Goal: Information Seeking & Learning: Find specific fact

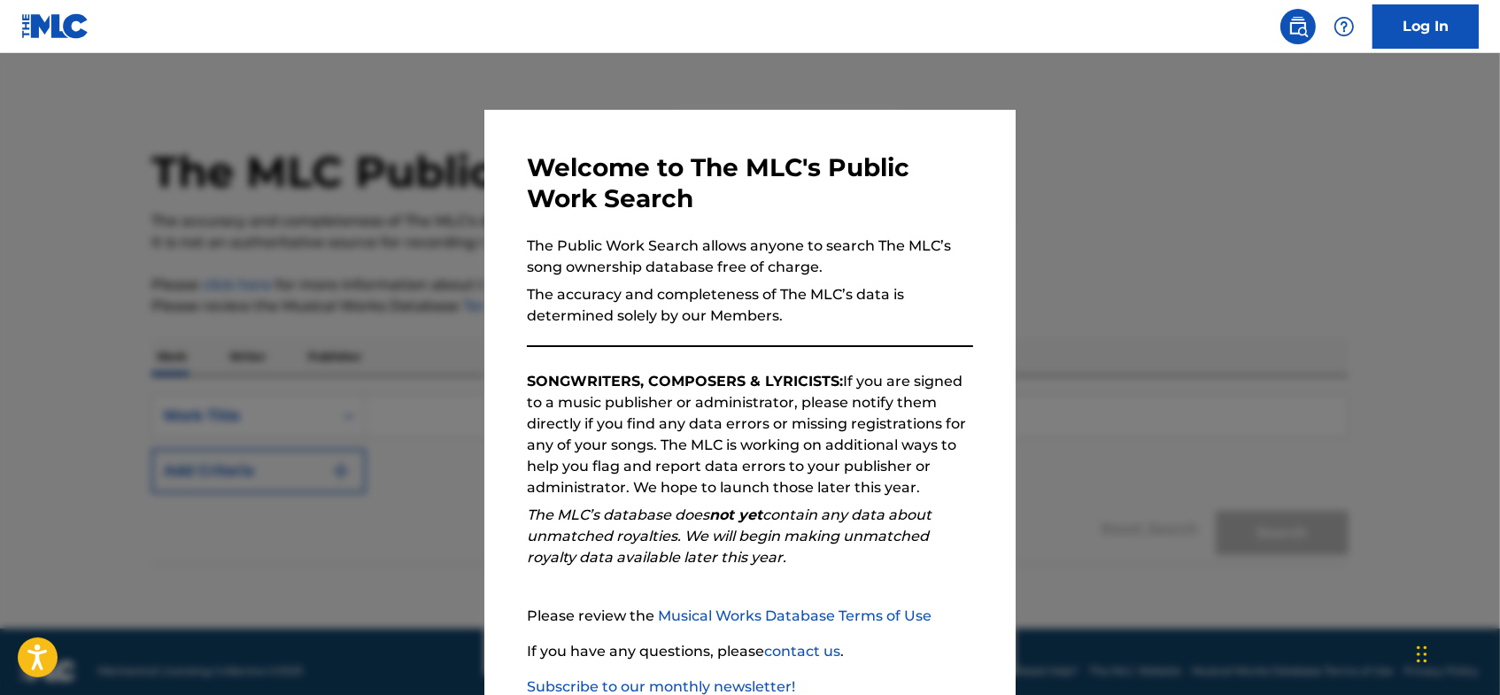
click at [960, 292] on p "The accuracy and completeness of The MLC’s data is determined solely by our Mem…" at bounding box center [750, 305] width 446 height 42
click at [1078, 234] on div at bounding box center [750, 400] width 1500 height 695
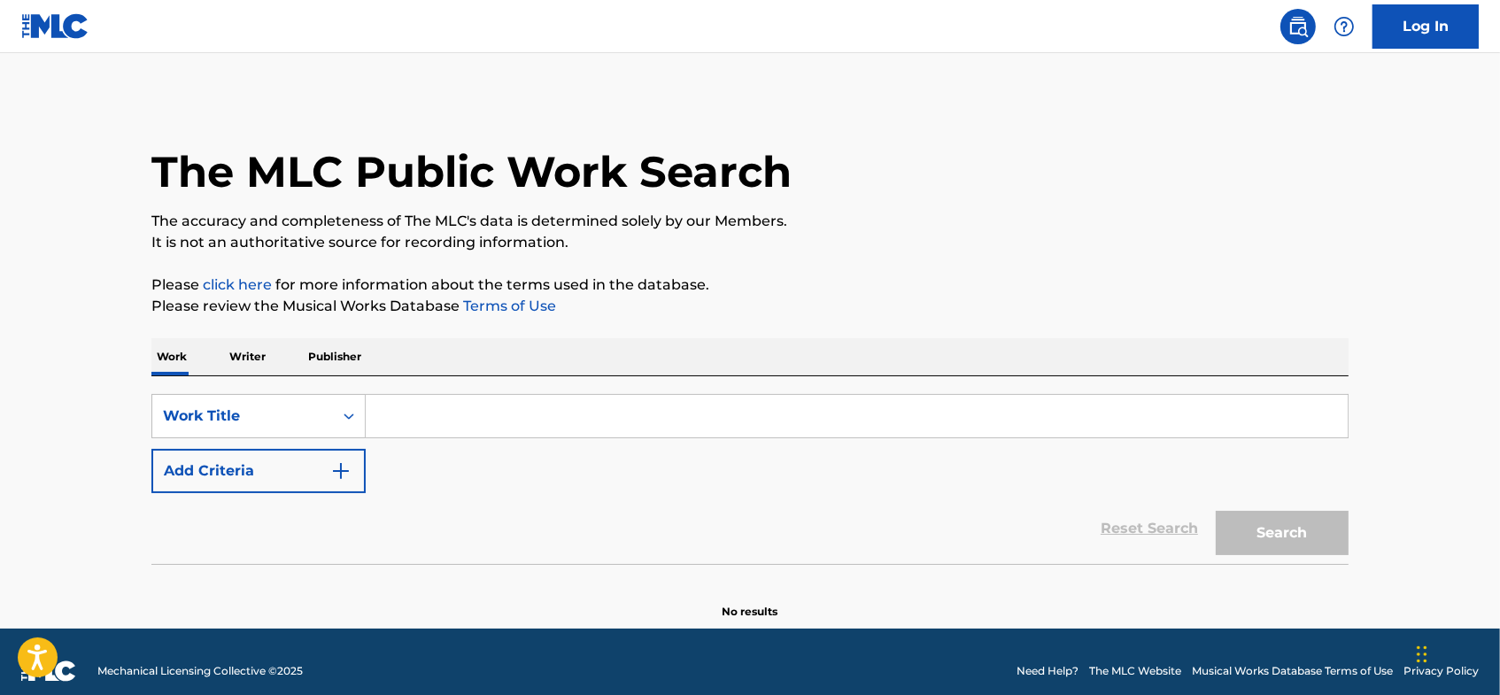
click at [426, 425] on input "Search Form" at bounding box center [857, 416] width 982 height 42
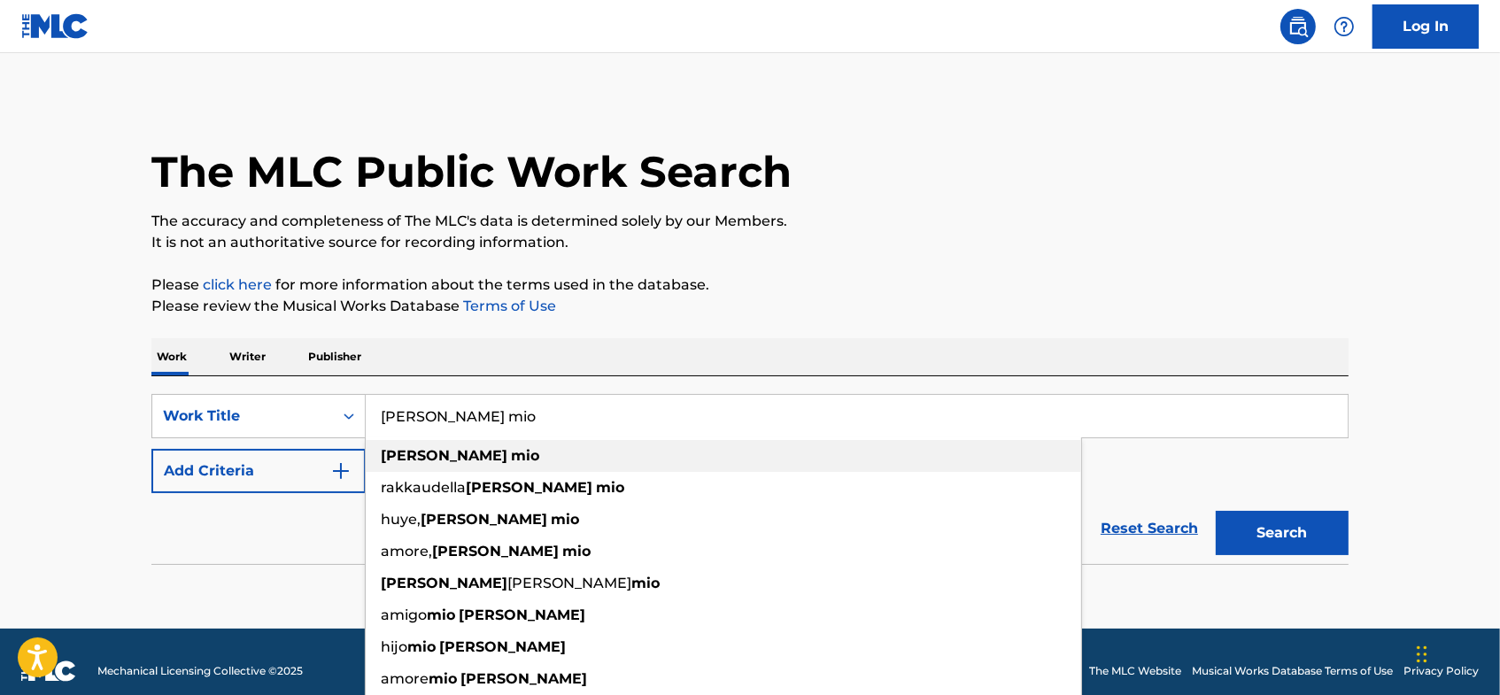
type input "[PERSON_NAME] mio"
click at [511, 454] on strong "mio" at bounding box center [525, 455] width 28 height 17
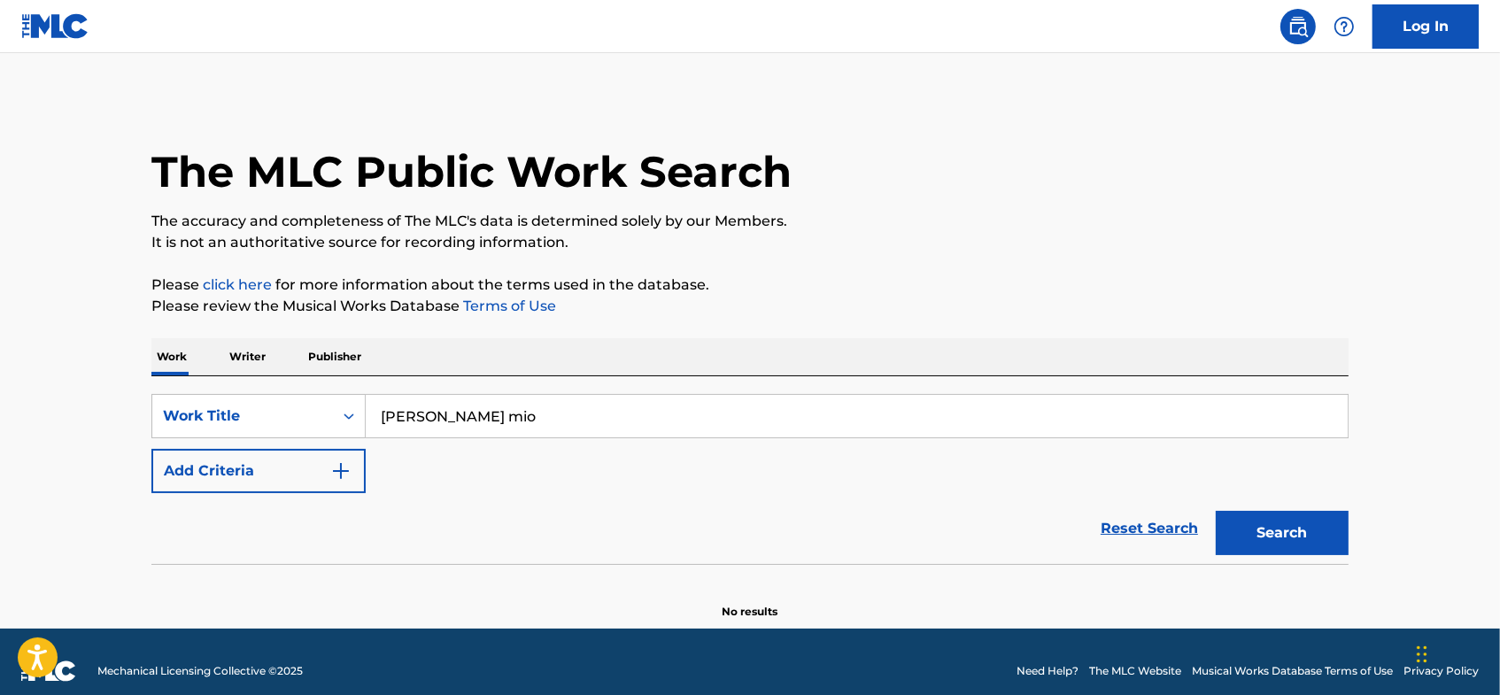
click at [348, 474] on img "Search Form" at bounding box center [340, 470] width 21 height 21
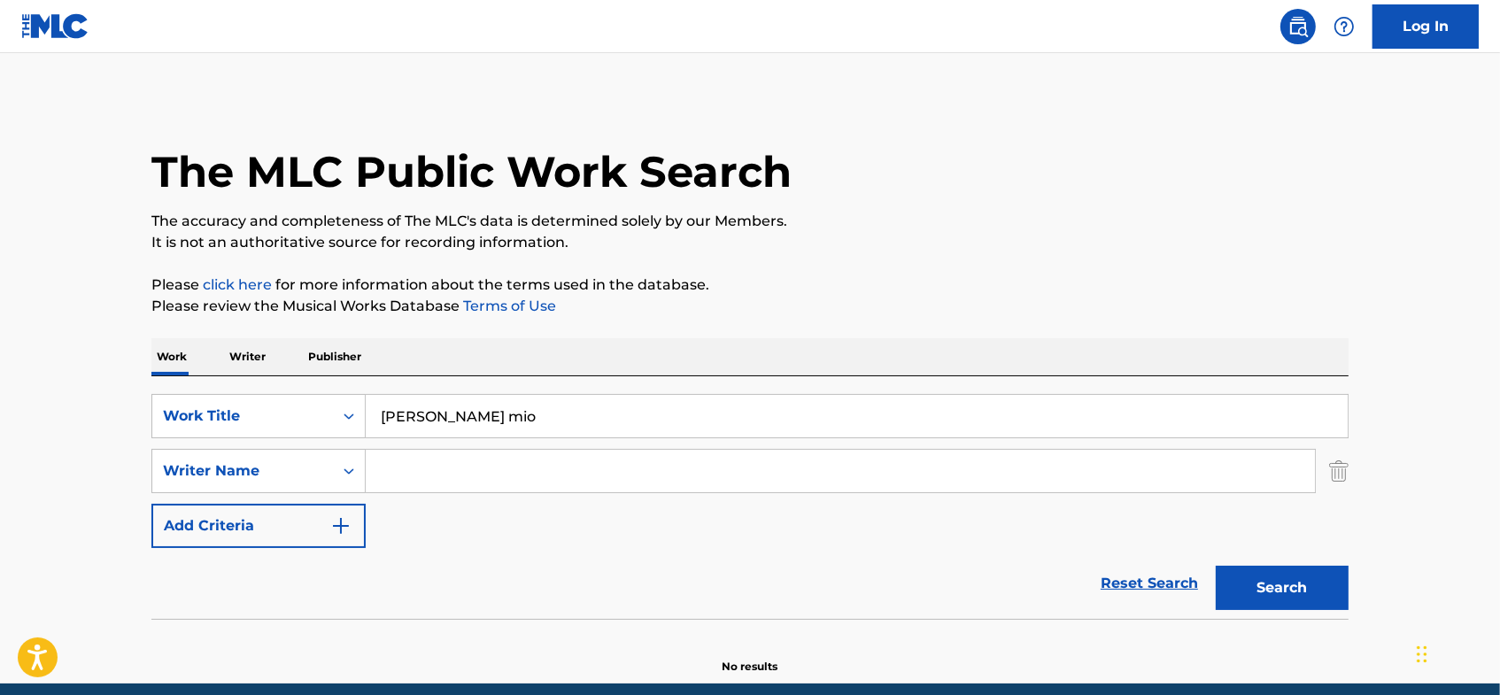
click at [416, 469] on input "Search Form" at bounding box center [840, 471] width 949 height 42
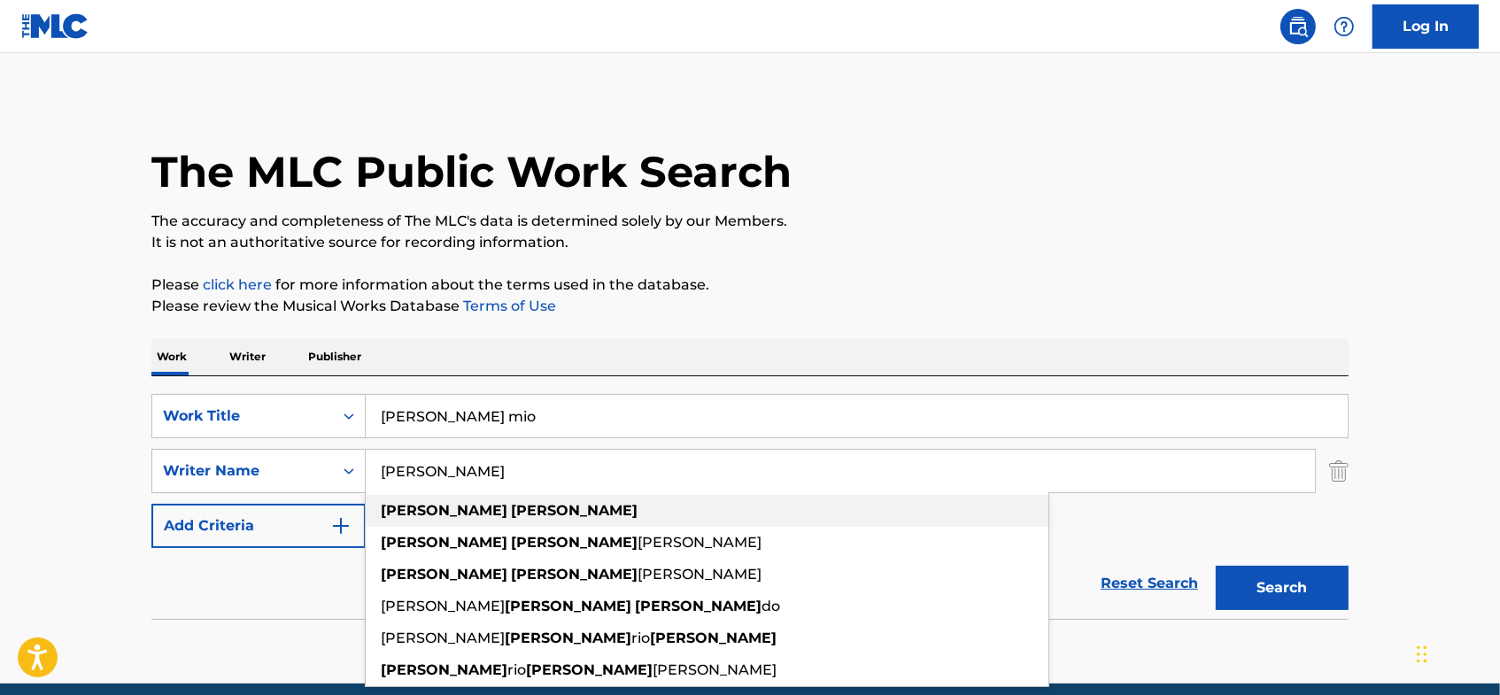
click at [511, 506] on strong "[PERSON_NAME]" at bounding box center [574, 510] width 127 height 17
type input "[PERSON_NAME]"
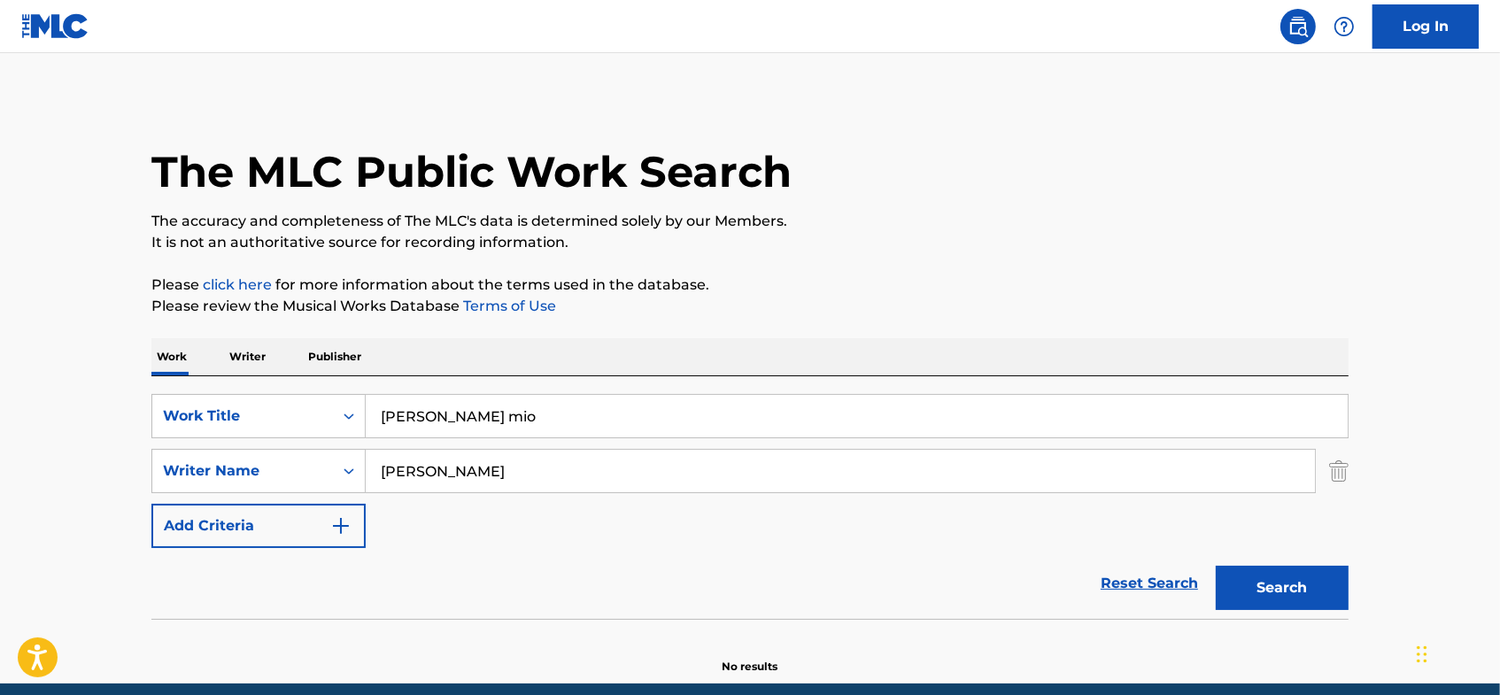
click at [1297, 582] on button "Search" at bounding box center [1281, 588] width 133 height 44
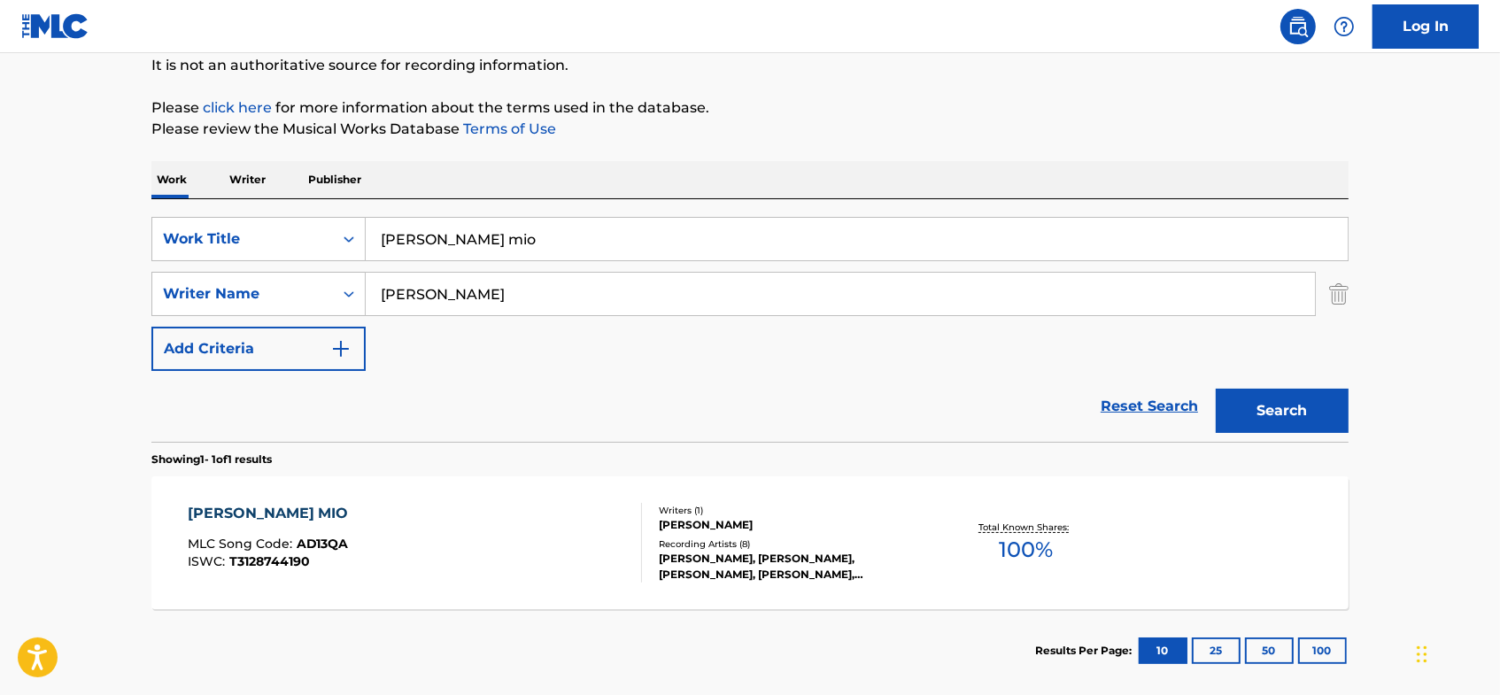
scroll to position [185, 0]
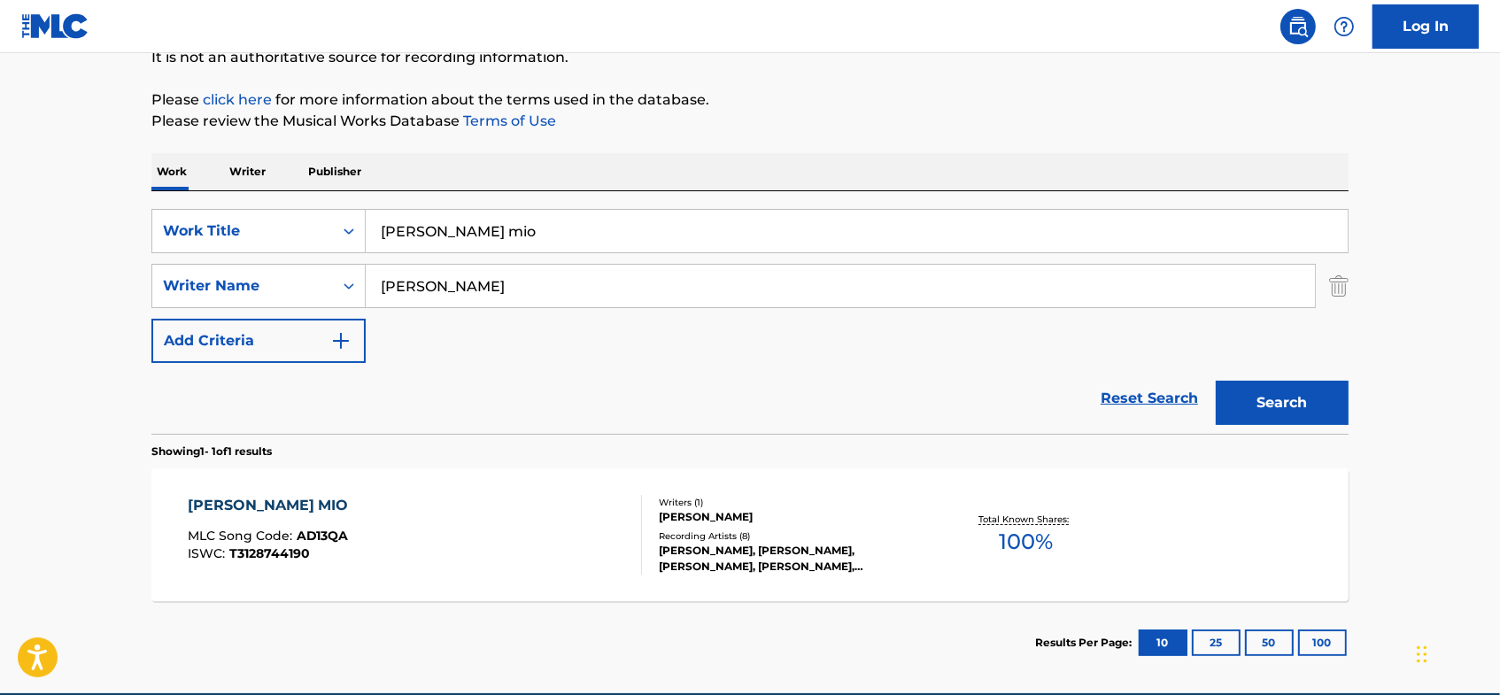
click at [212, 497] on div "[PERSON_NAME] MIO" at bounding box center [273, 505] width 170 height 21
